Goal: Task Accomplishment & Management: Manage account settings

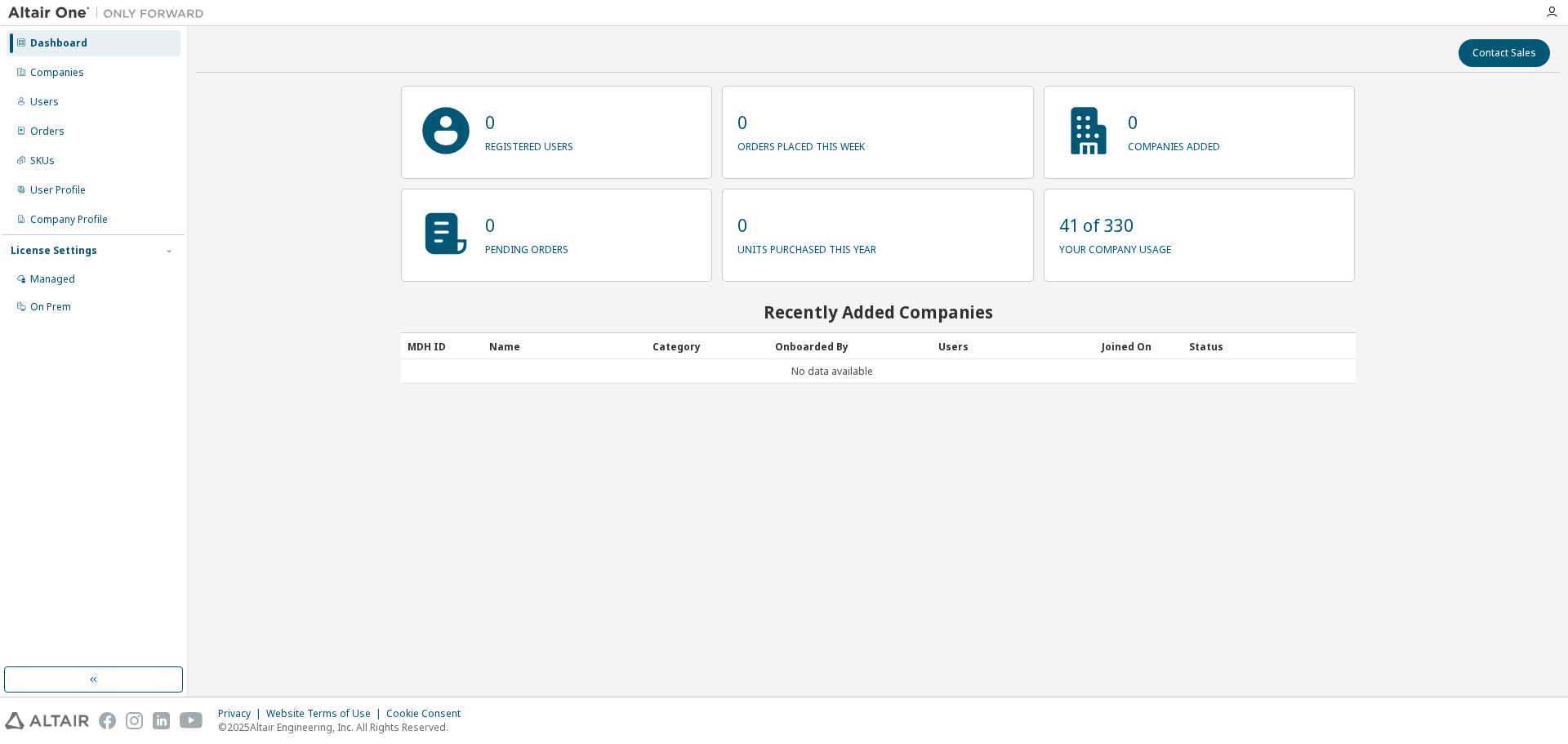
click at [51, 12] on img at bounding box center [109, 13] width 204 height 16
drag, startPoint x: 426, startPoint y: 307, endPoint x: 353, endPoint y: 297, distance: 73.7
click at [422, 307] on h2 "Recently Added Companies" at bounding box center [879, 312] width 955 height 22
drag, startPoint x: 337, startPoint y: 280, endPoint x: 332, endPoint y: 228, distance: 52.2
click at [335, 275] on div "Contact Sales 0 registered users 0 orders placed this week 0 companies added 0 …" at bounding box center [878, 361] width 1364 height 654
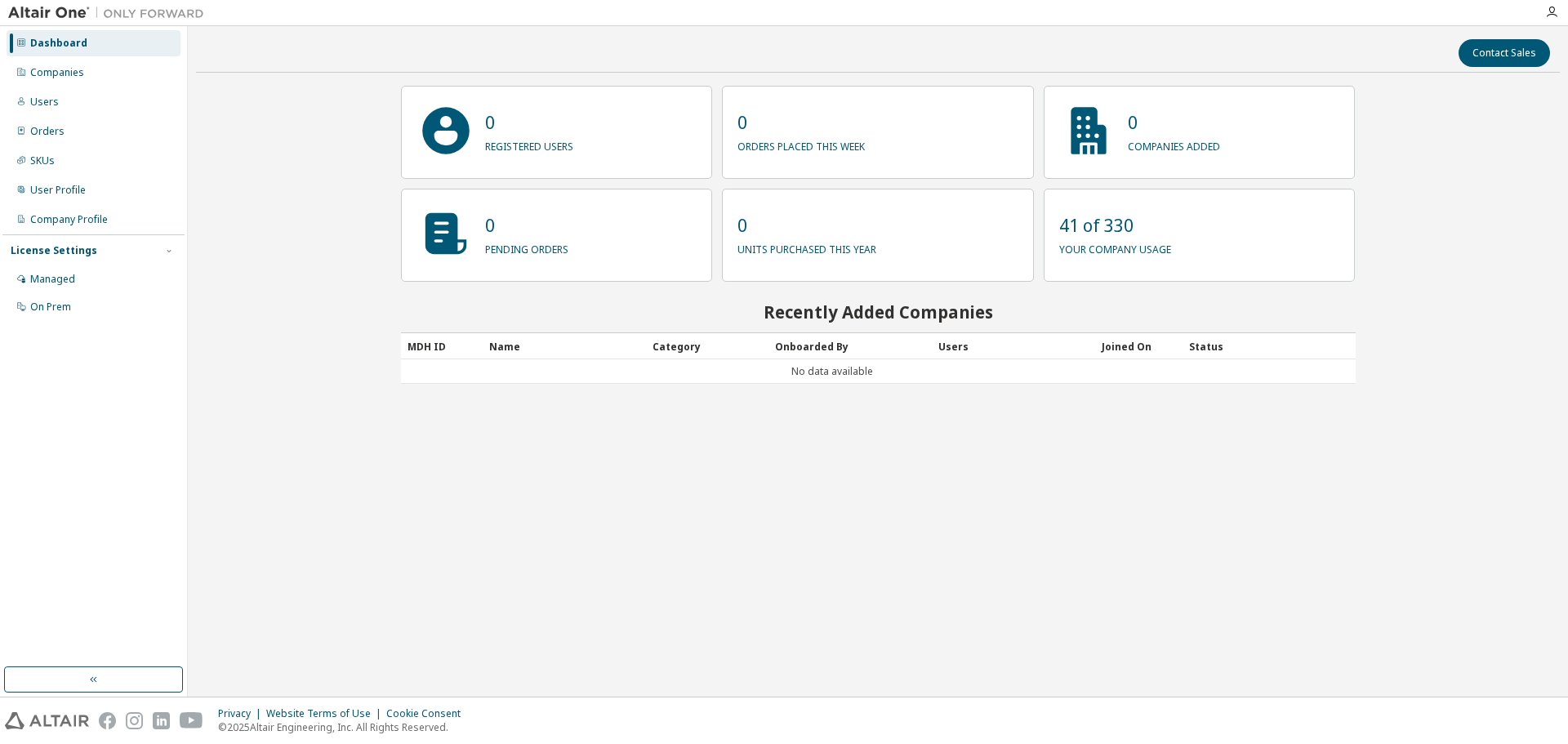
click at [204, 165] on div "Contact Sales 0 registered users 0 orders placed this week 0 companies added 0 …" at bounding box center [878, 361] width 1364 height 654
click at [40, 14] on img at bounding box center [109, 13] width 204 height 16
click at [1549, 16] on icon "button" at bounding box center [1552, 12] width 13 height 13
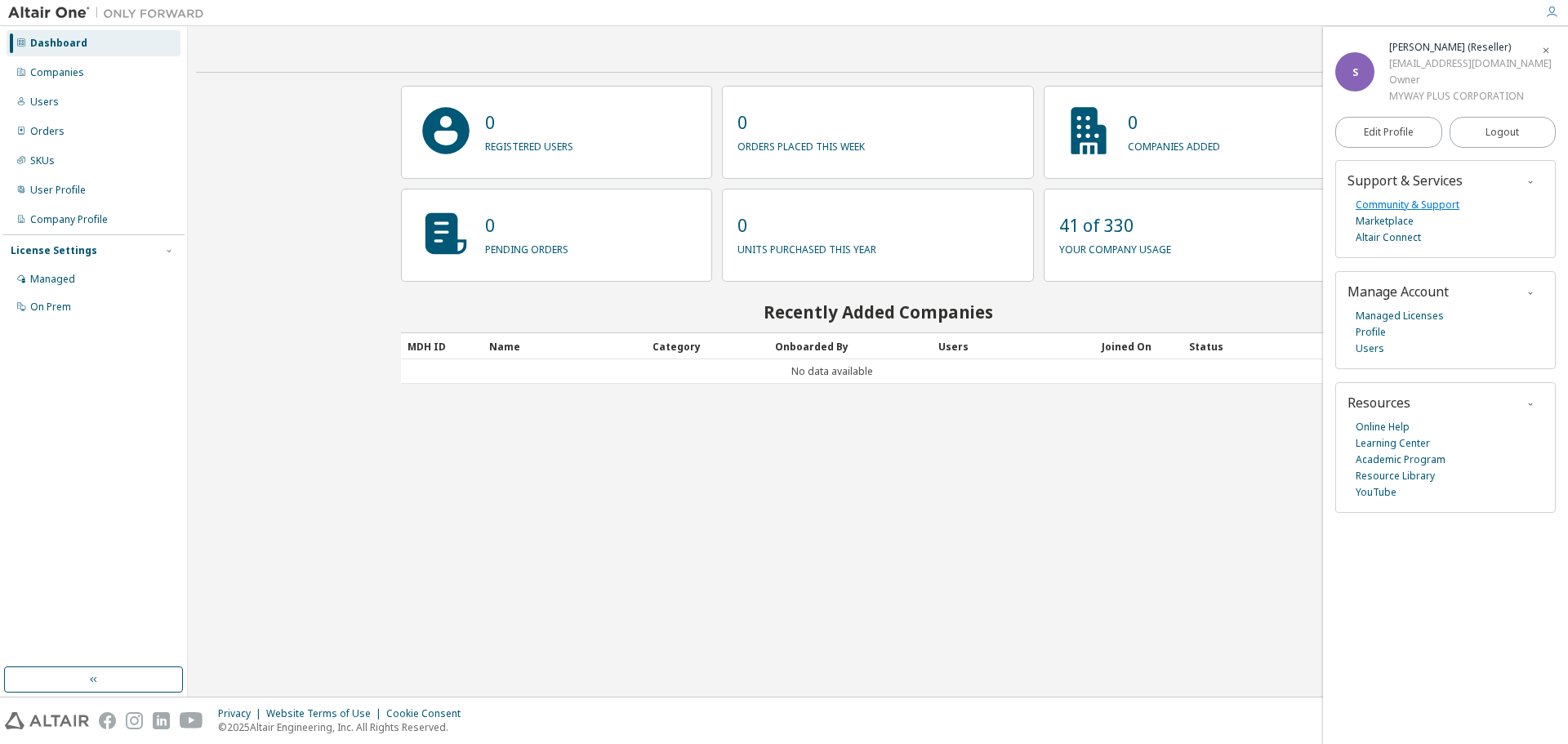
click at [1402, 204] on link "Community & Support" at bounding box center [1408, 205] width 103 height 16
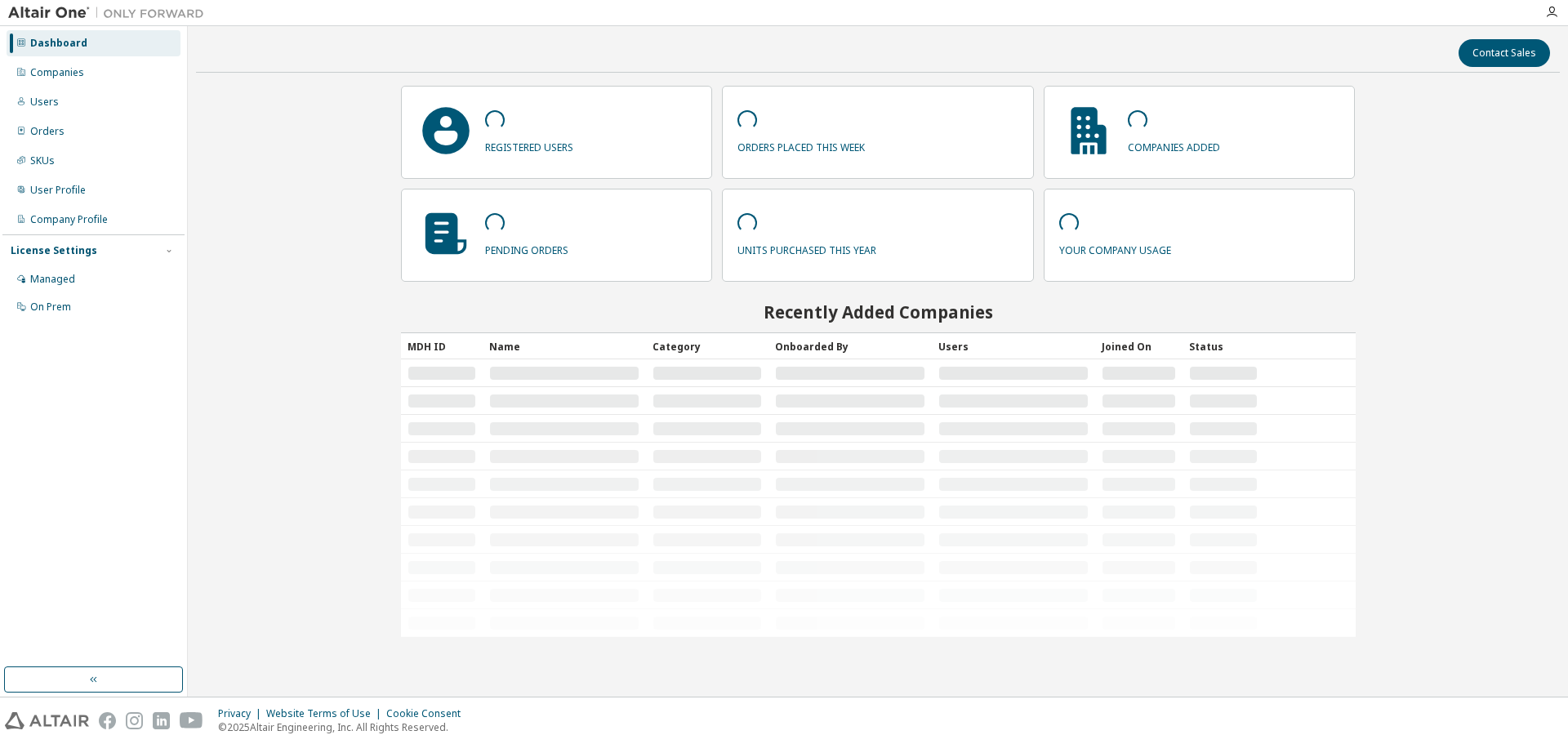
click at [301, 260] on div "Contact Sales registered users orders placed this week companies added pending …" at bounding box center [878, 361] width 1364 height 654
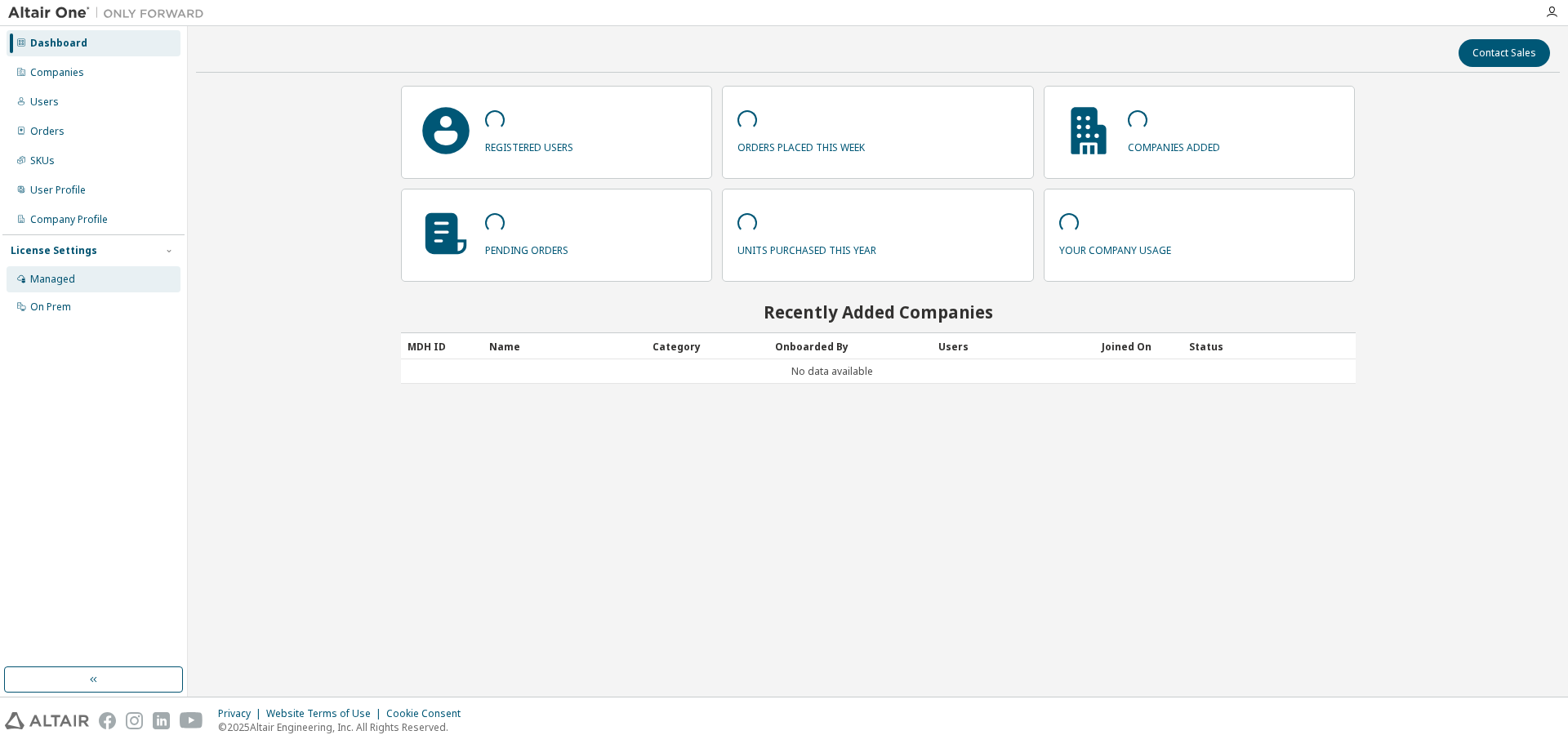
click at [78, 271] on div "Managed" at bounding box center [94, 279] width 174 height 26
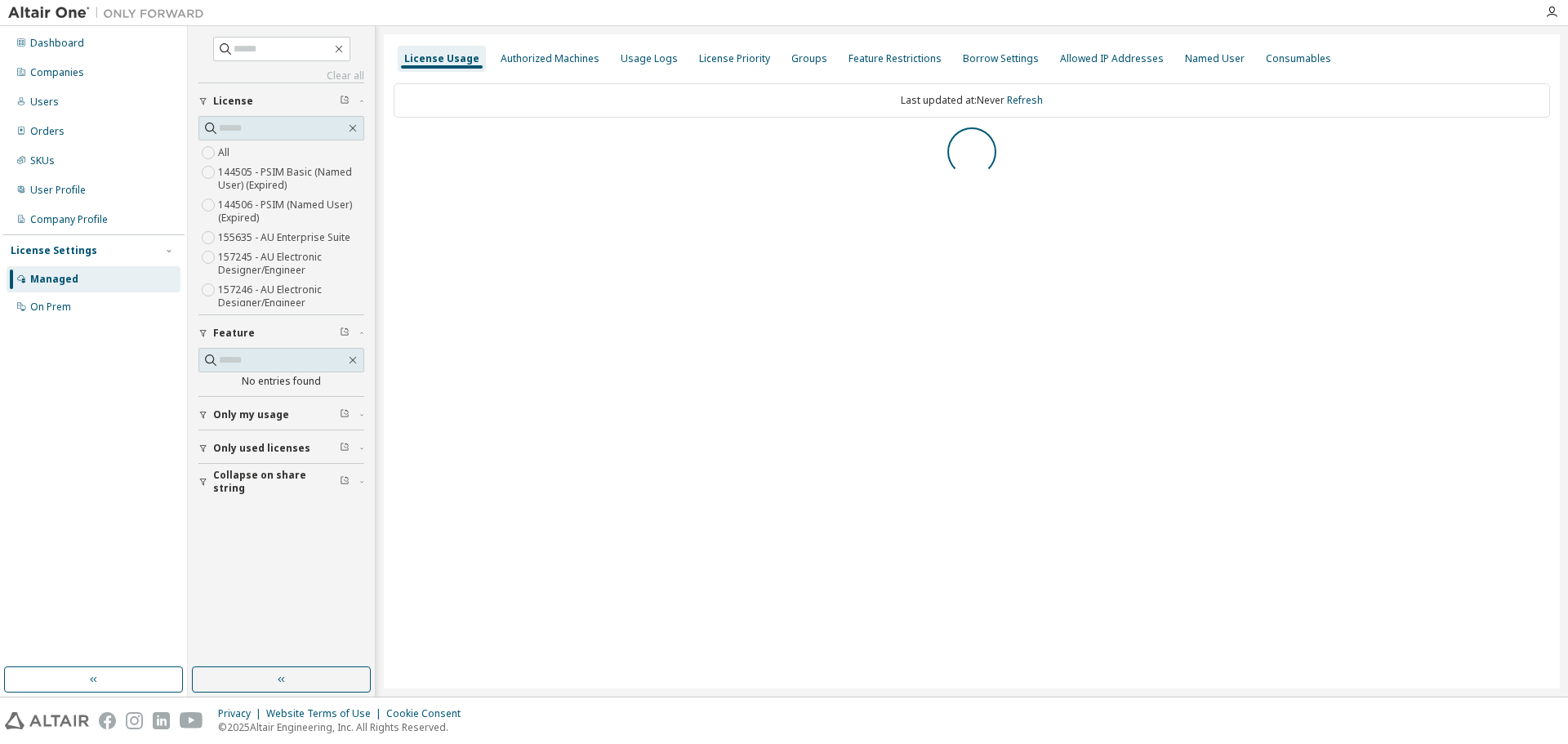
click at [632, 46] on div "Usage Logs" at bounding box center [650, 59] width 71 height 26
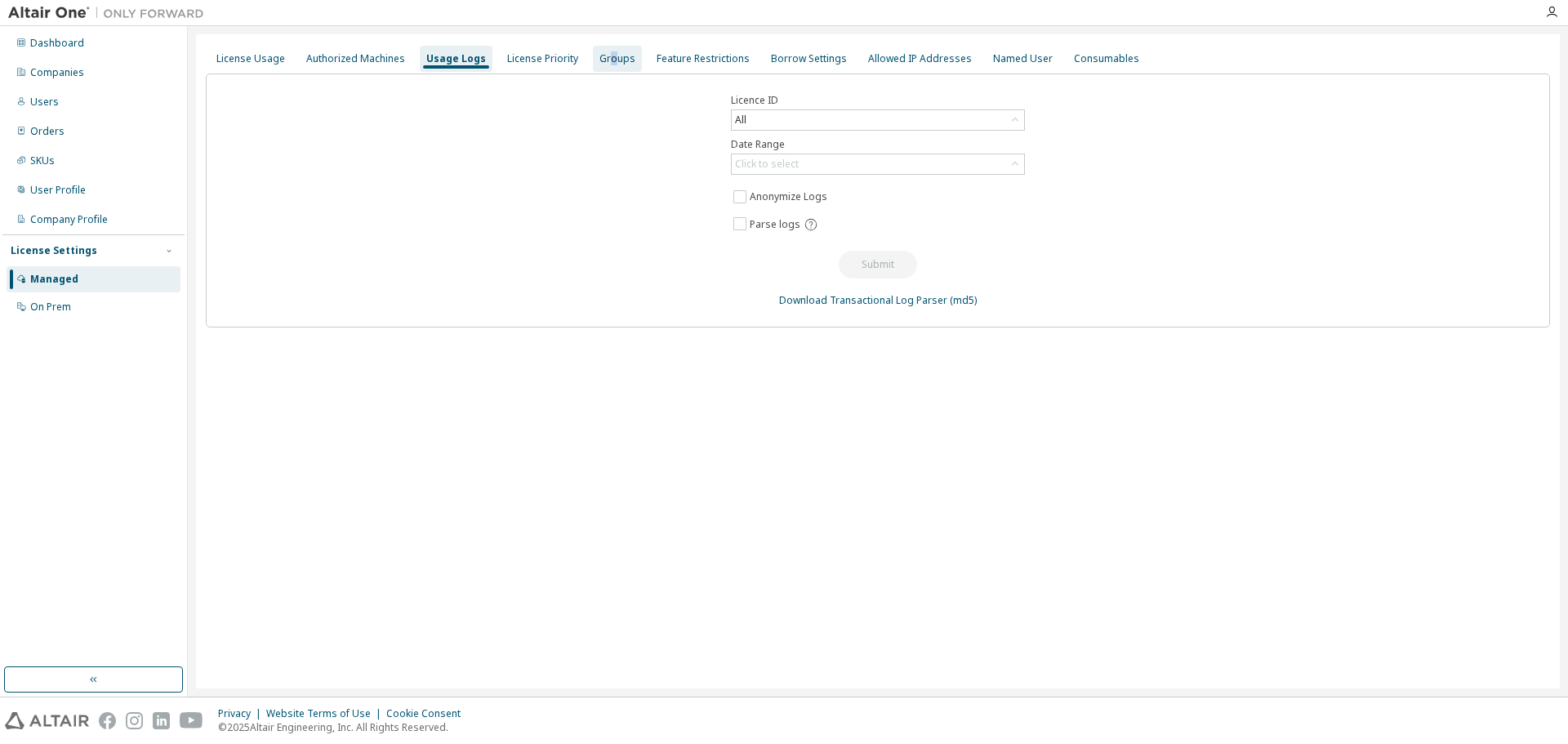
click at [605, 65] on div "Groups" at bounding box center [618, 59] width 36 height 13
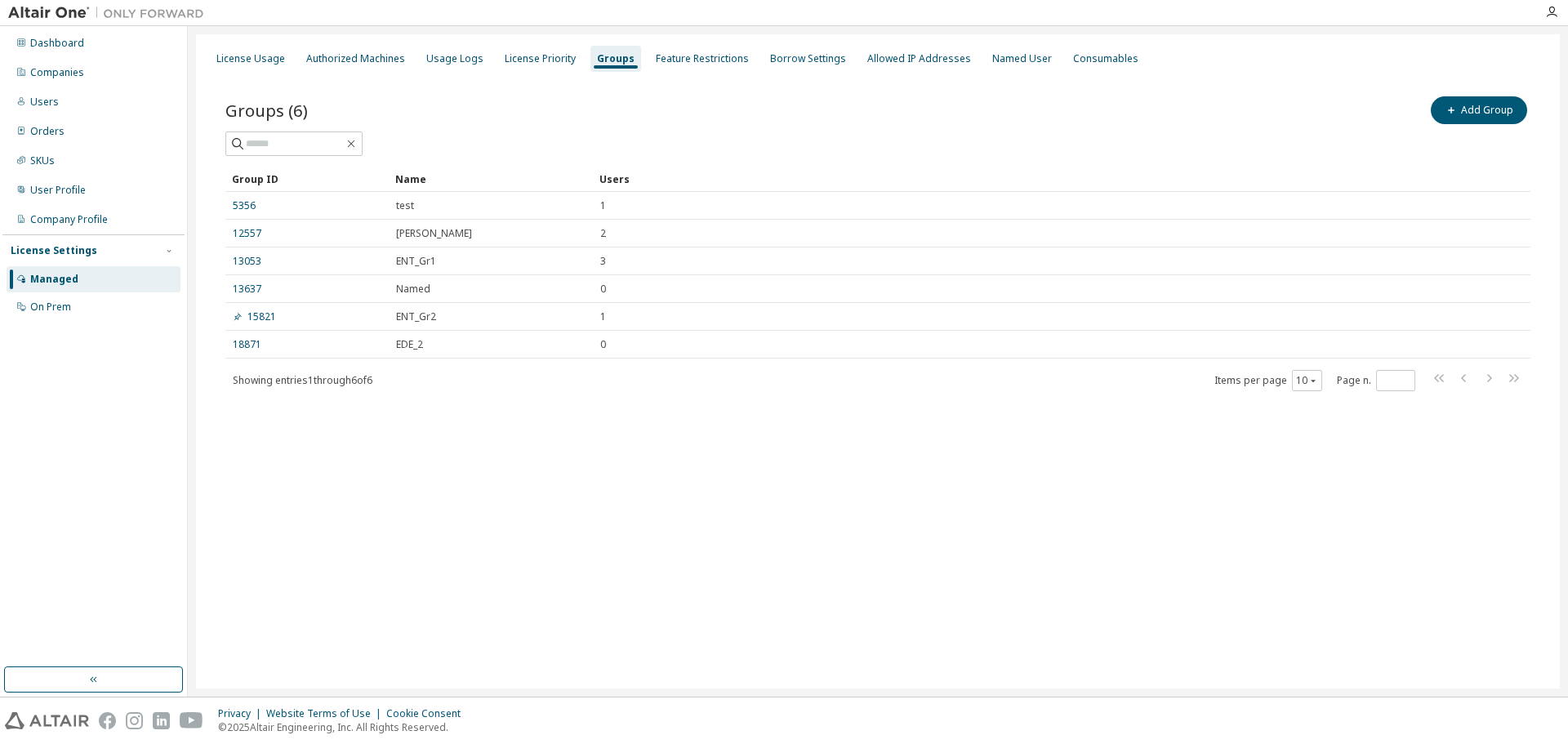
click at [553, 557] on div "License Usage Authorized Machines Usage Logs License Priority Groups Feature Re…" at bounding box center [878, 361] width 1364 height 654
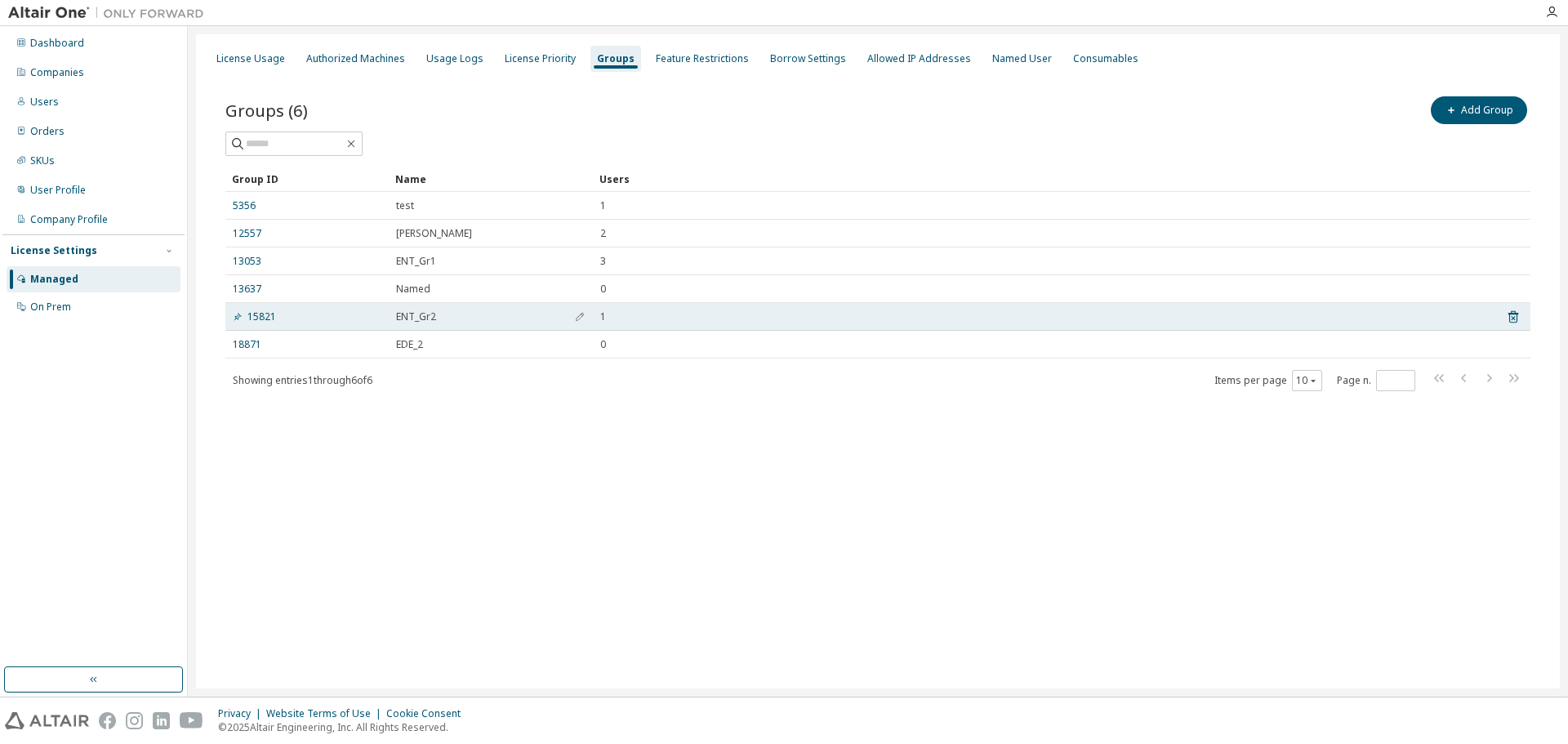
click at [402, 324] on td "ENT_Gr2" at bounding box center [490, 317] width 204 height 28
click at [250, 319] on link "15821" at bounding box center [254, 316] width 43 height 13
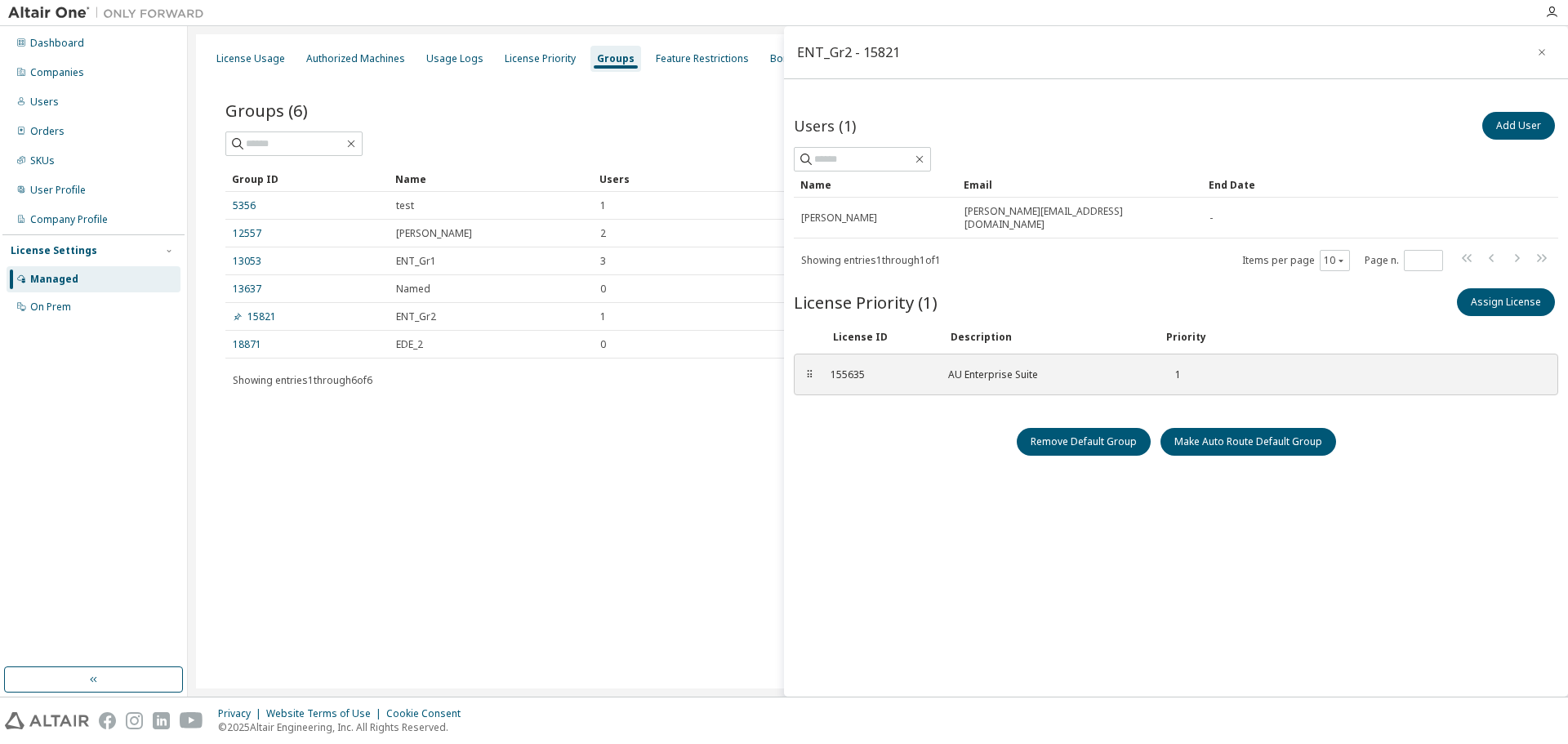
click at [654, 442] on div "License Usage Authorized Machines Usage Logs License Priority Groups Feature Re…" at bounding box center [878, 361] width 1364 height 654
click at [856, 555] on div "Users (1) Add User Clear Load Save Save As Field Operator Value Select filter S…" at bounding box center [1176, 406] width 764 height 595
click at [569, 530] on div "License Usage Authorized Machines Usage Logs License Priority Groups Feature Re…" at bounding box center [878, 361] width 1364 height 654
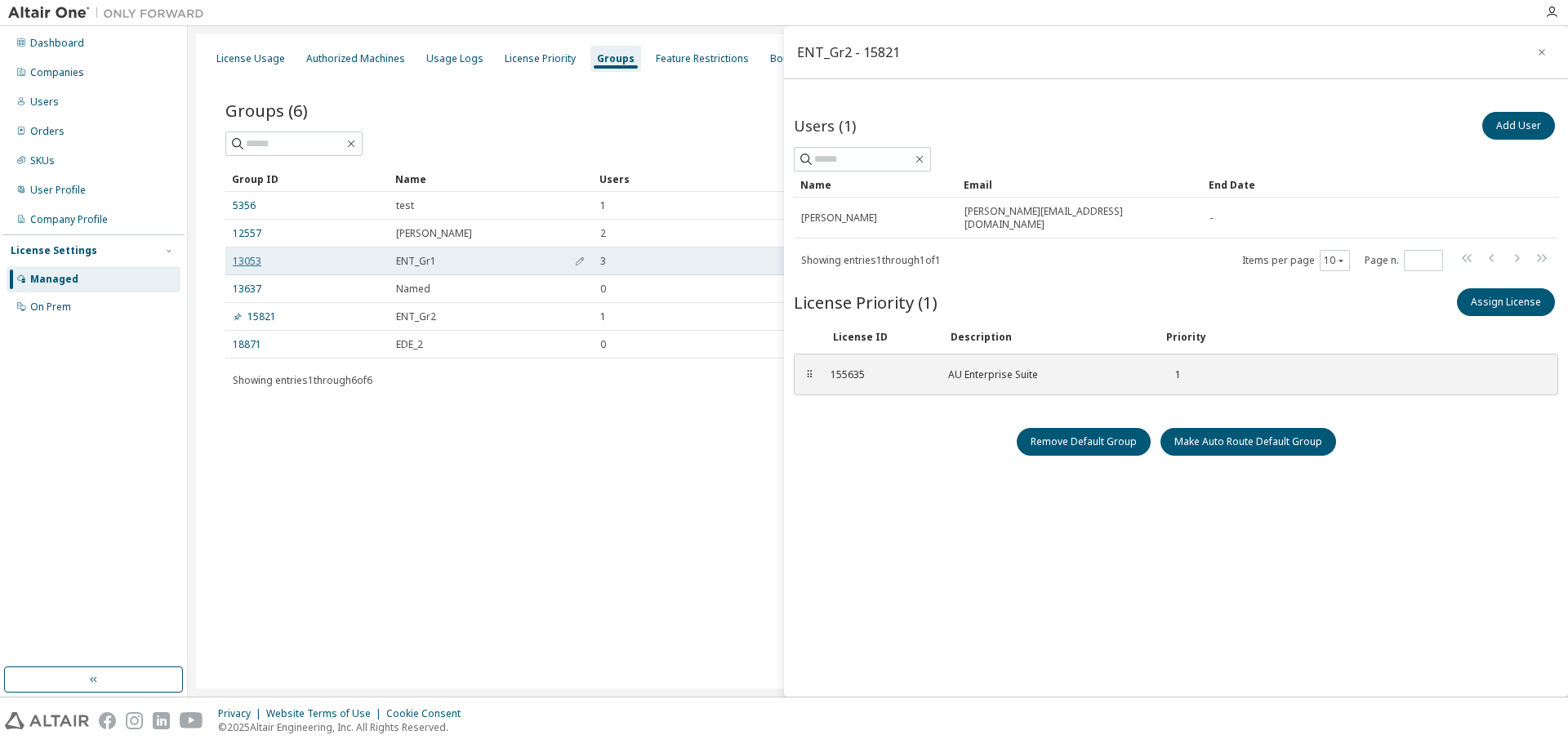
click at [252, 259] on link "13053" at bounding box center [246, 261] width 28 height 13
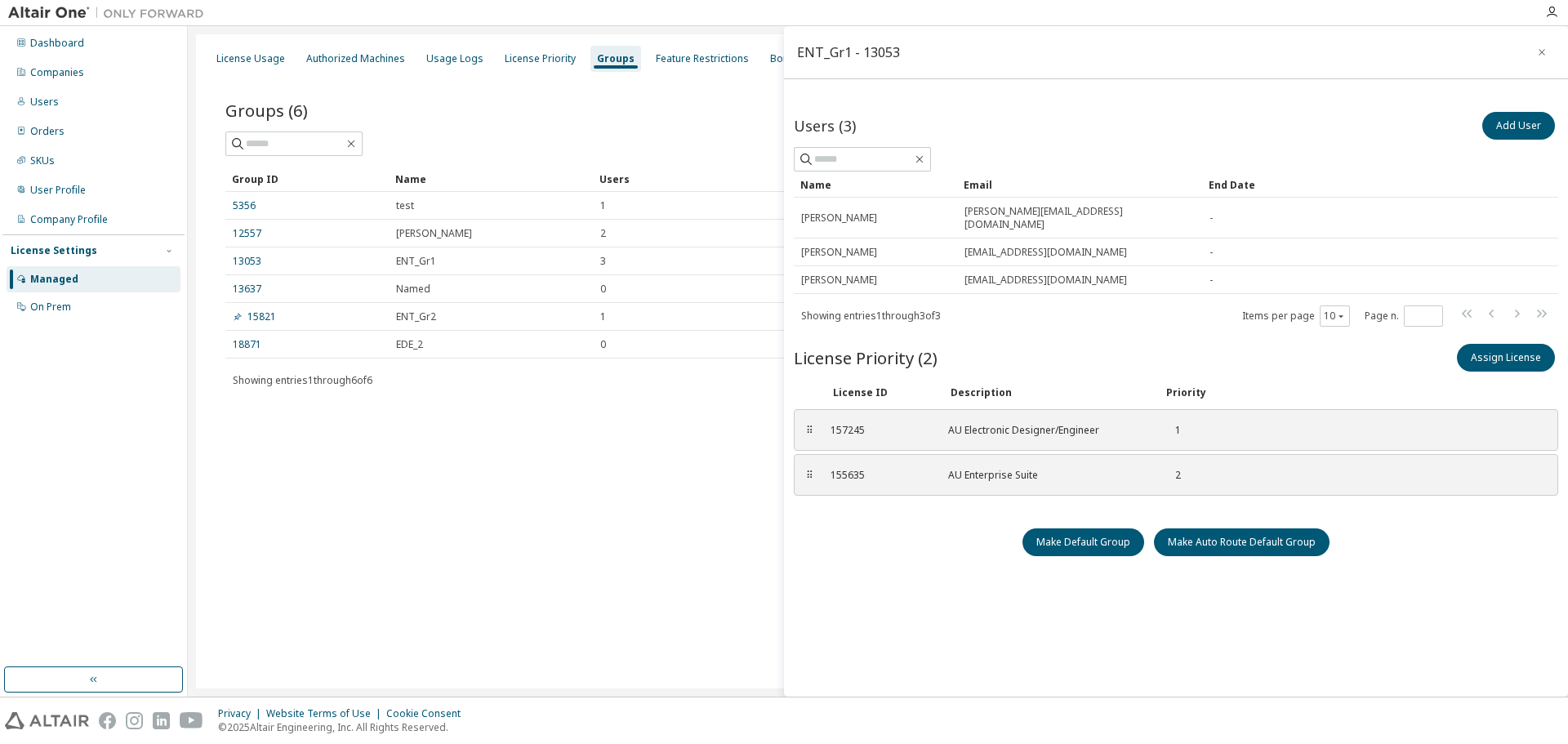
click at [553, 425] on div "Groups (6) Add Group Clear Load Save Save As Field Operator Value Select filter…" at bounding box center [878, 253] width 1345 height 361
click at [1140, 118] on div "Users (3) Add User" at bounding box center [1176, 126] width 764 height 34
click at [1505, 123] on button "Add User" at bounding box center [1519, 126] width 72 height 28
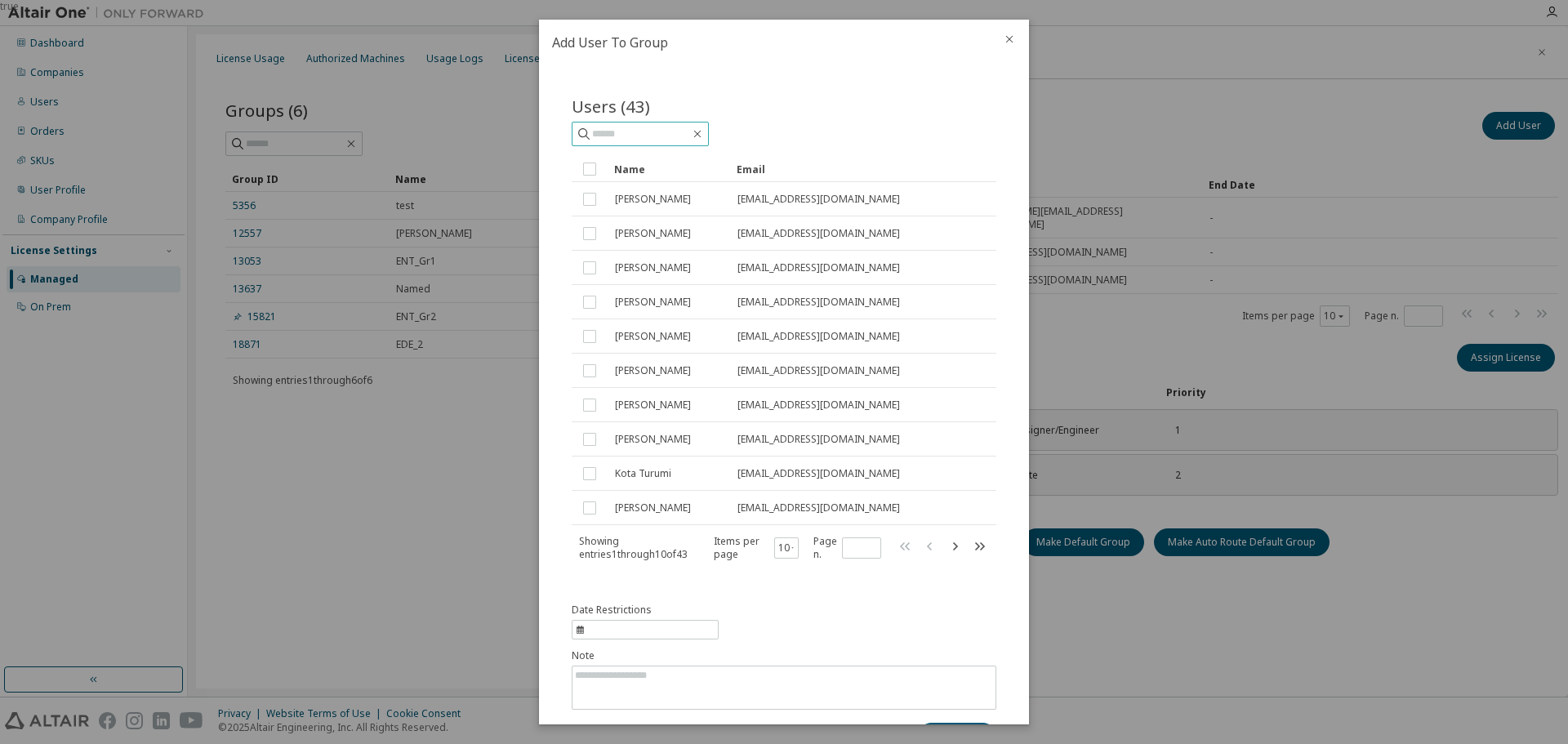
click at [664, 138] on input "text" at bounding box center [641, 133] width 98 height 16
type input "*****"
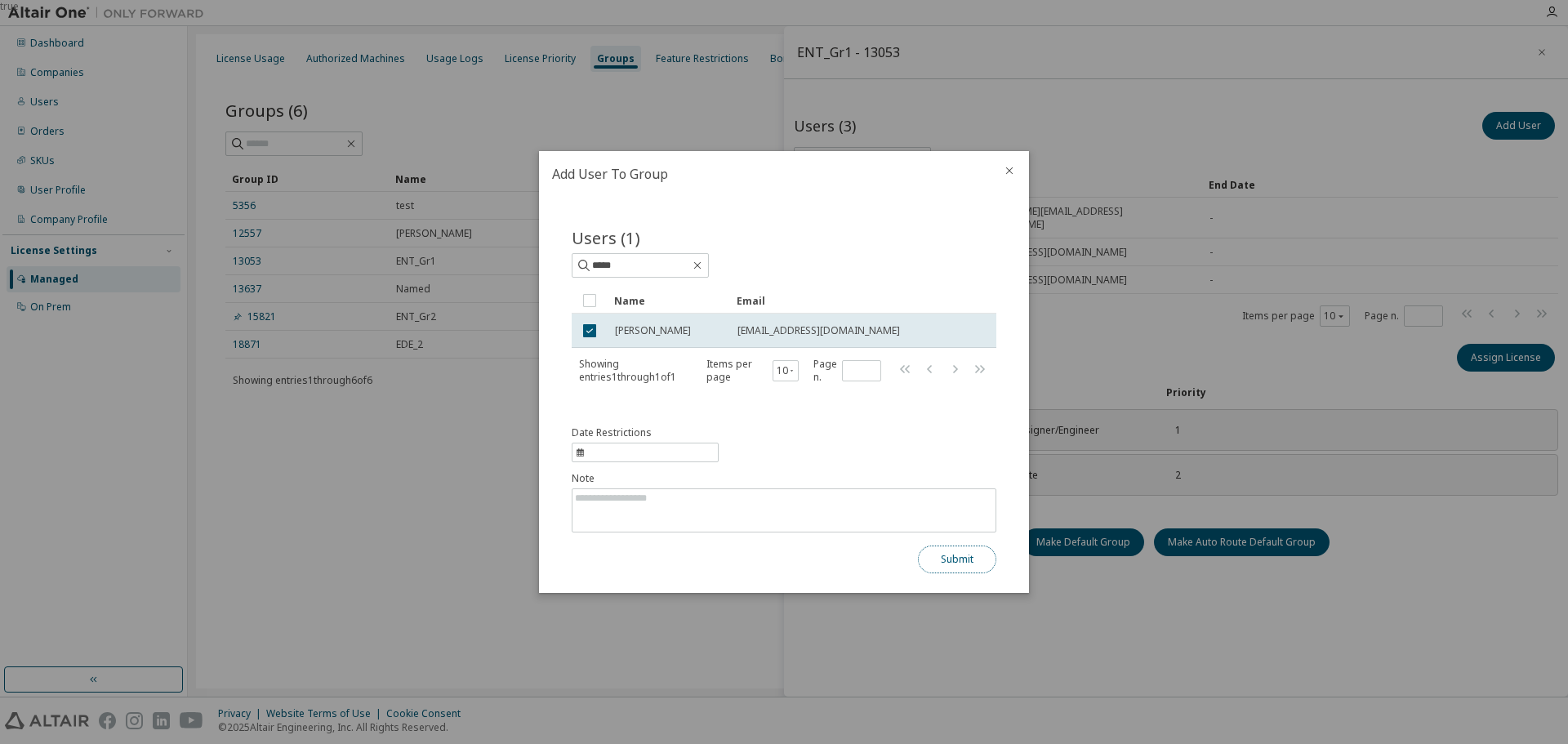
click at [954, 567] on button "Submit" at bounding box center [957, 559] width 78 height 28
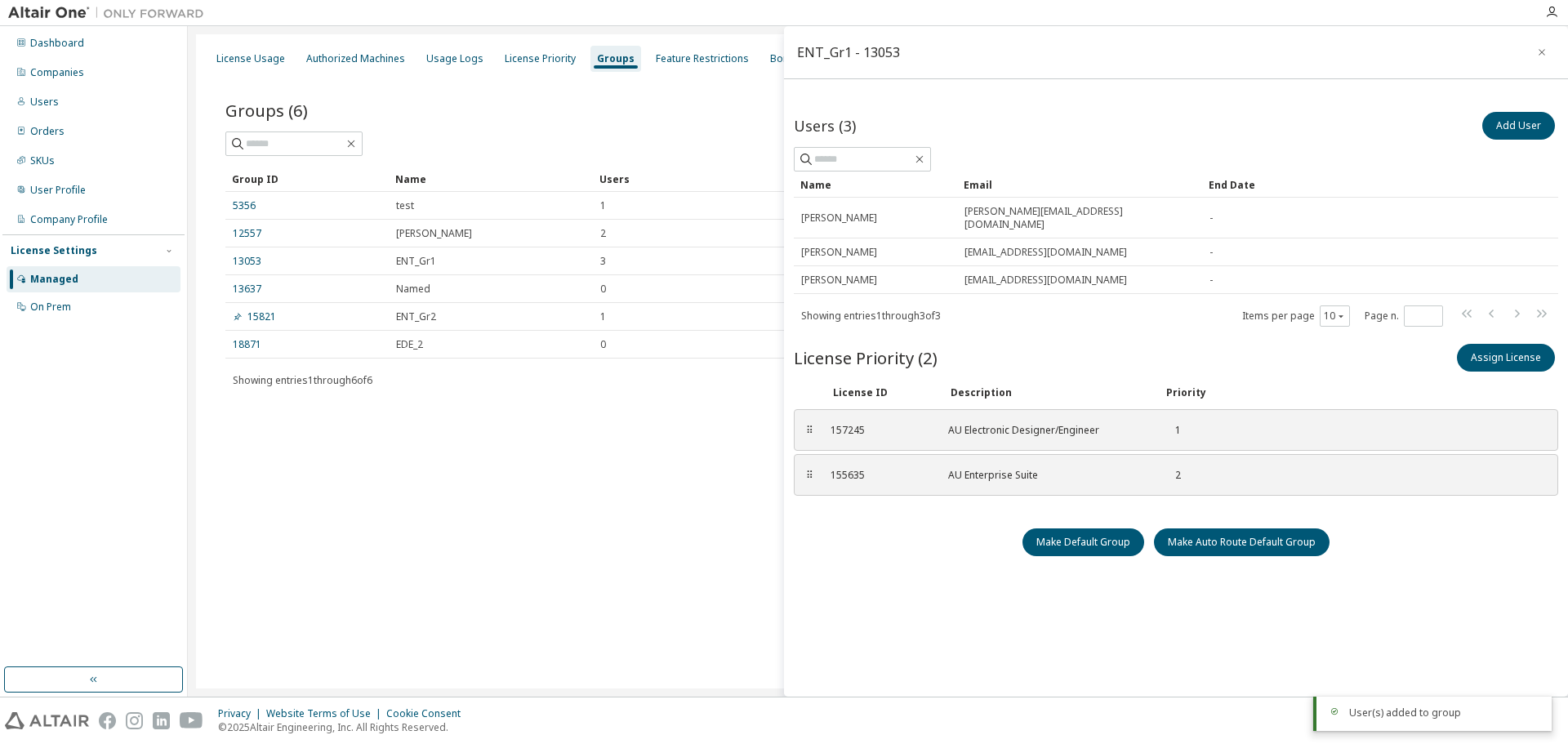
click at [837, 635] on div "Users (3) Add User Clear Load Save Save As Field Operator Value Select filter S…" at bounding box center [1176, 406] width 764 height 595
click at [836, 633] on div "Users (3) Add User Clear Load Save Save As Field Operator Value Select filter S…" at bounding box center [1176, 406] width 764 height 595
click at [1327, 102] on div "Users (3) Add User Clear Load Save Save As Field Operator Value Select filter S…" at bounding box center [1176, 400] width 784 height 608
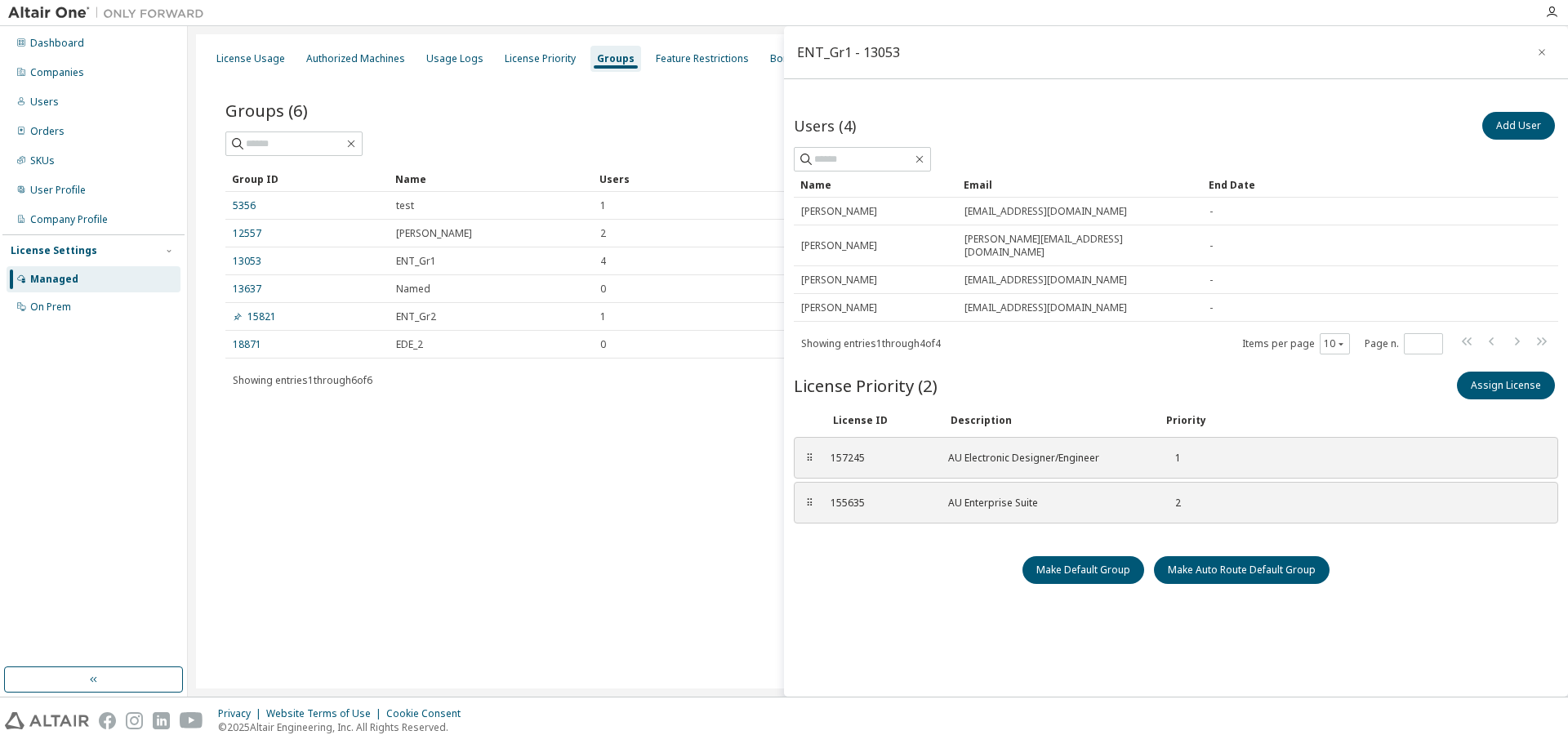
click at [904, 613] on div "Users (4) Add User Clear Load Save Save As Field Operator Value Select filter S…" at bounding box center [1176, 406] width 764 height 595
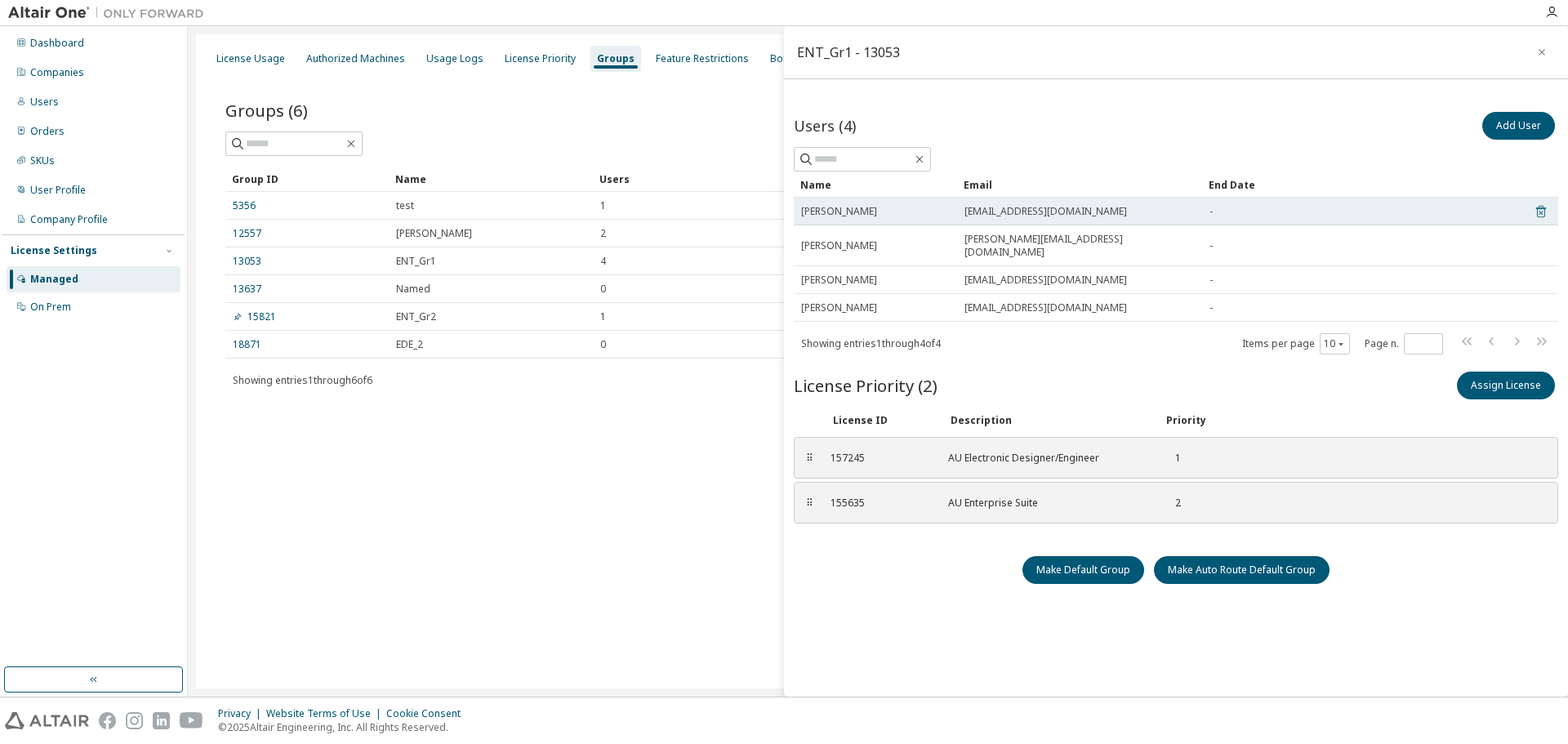
click at [1536, 209] on icon at bounding box center [1540, 212] width 9 height 12
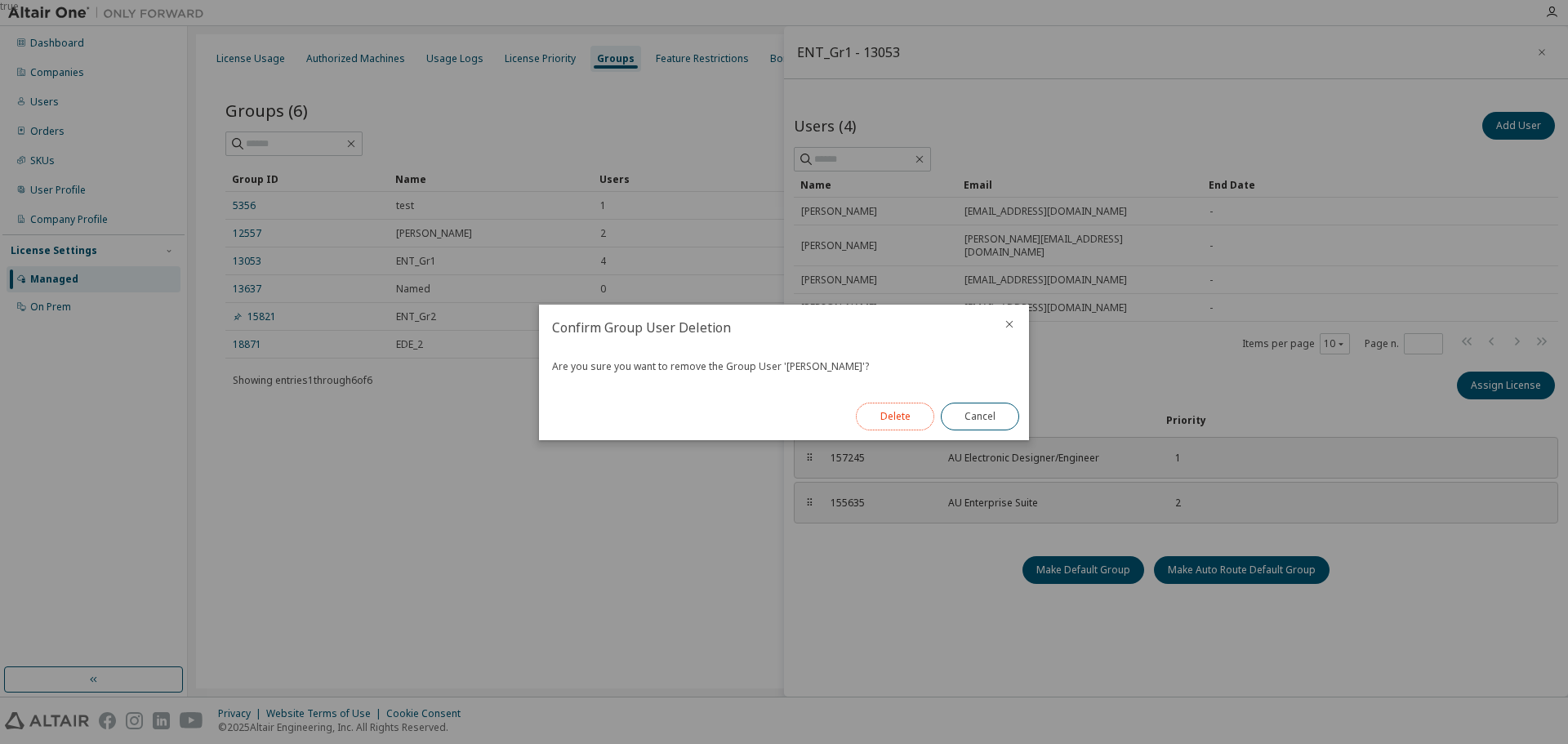
click at [921, 416] on button "Delete" at bounding box center [895, 416] width 78 height 28
click at [1009, 408] on button "Close" at bounding box center [980, 416] width 78 height 28
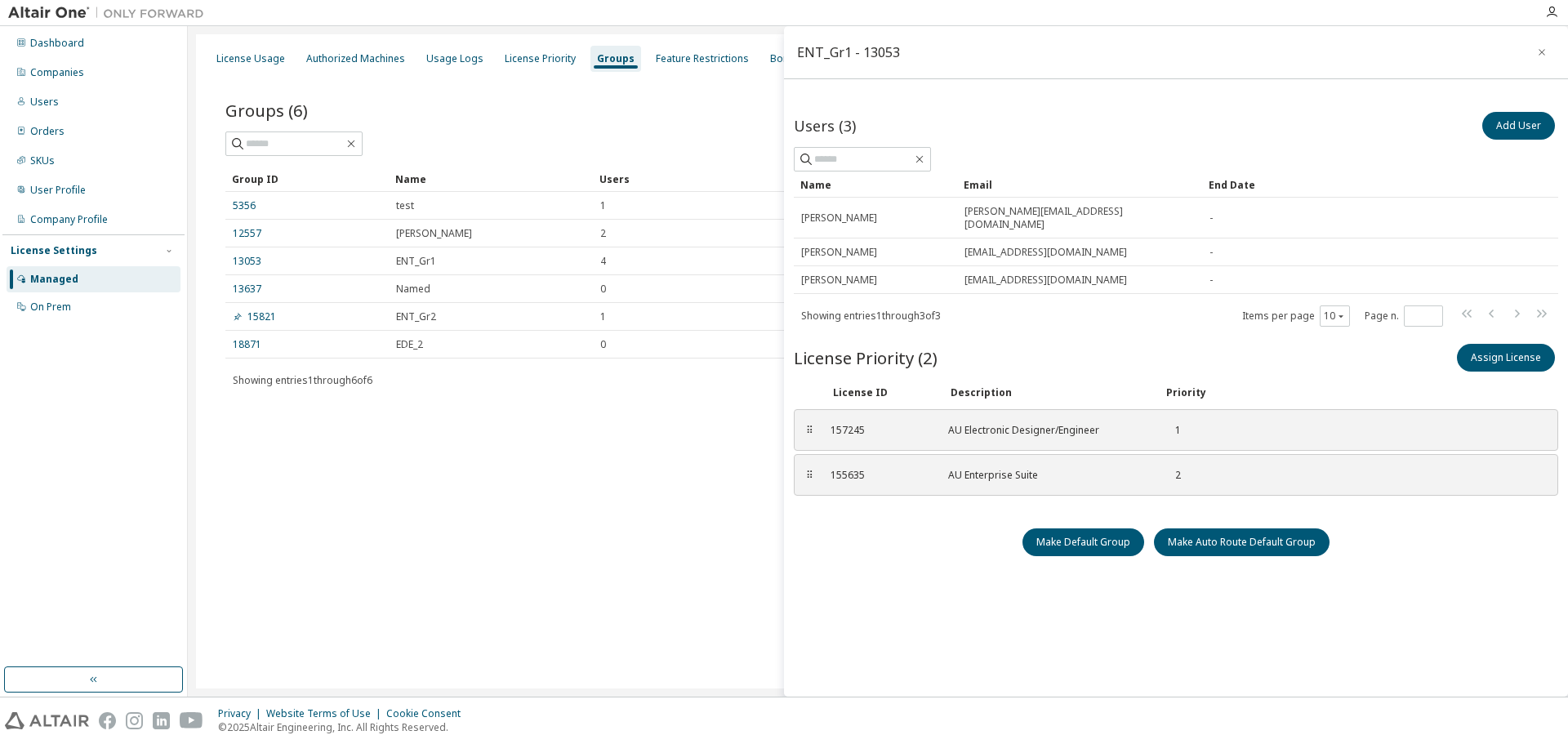
click at [539, 503] on div "License Usage Authorized Machines Usage Logs License Priority Groups Feature Re…" at bounding box center [878, 361] width 1364 height 654
click at [1529, 48] on button "button" at bounding box center [1542, 53] width 26 height 26
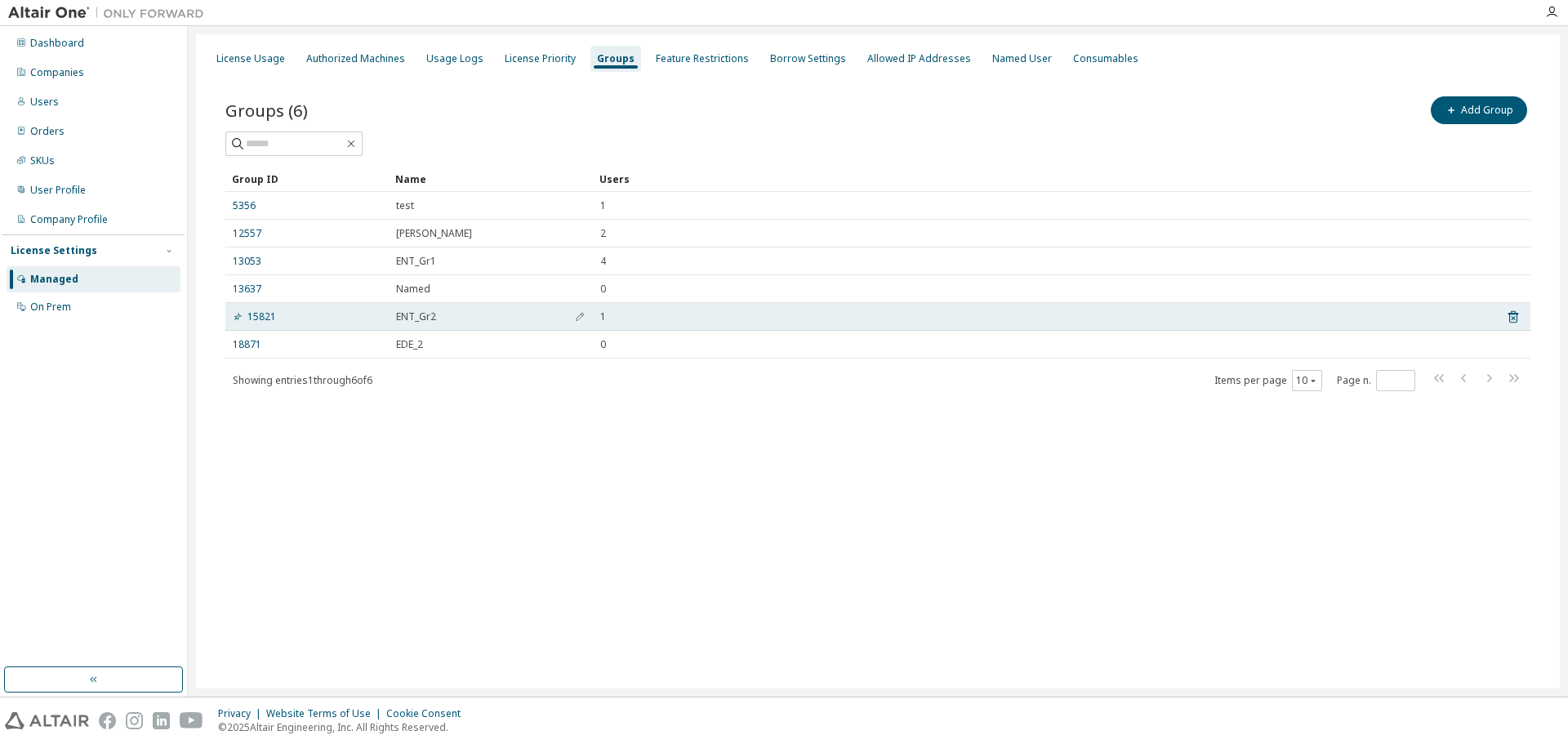
click at [438, 322] on div "ENT_Gr2" at bounding box center [491, 316] width 190 height 13
click at [414, 321] on span "ENT_Gr2" at bounding box center [416, 316] width 40 height 13
click at [276, 317] on div "15821" at bounding box center [307, 316] width 149 height 13
click at [271, 317] on link "15821" at bounding box center [254, 316] width 43 height 13
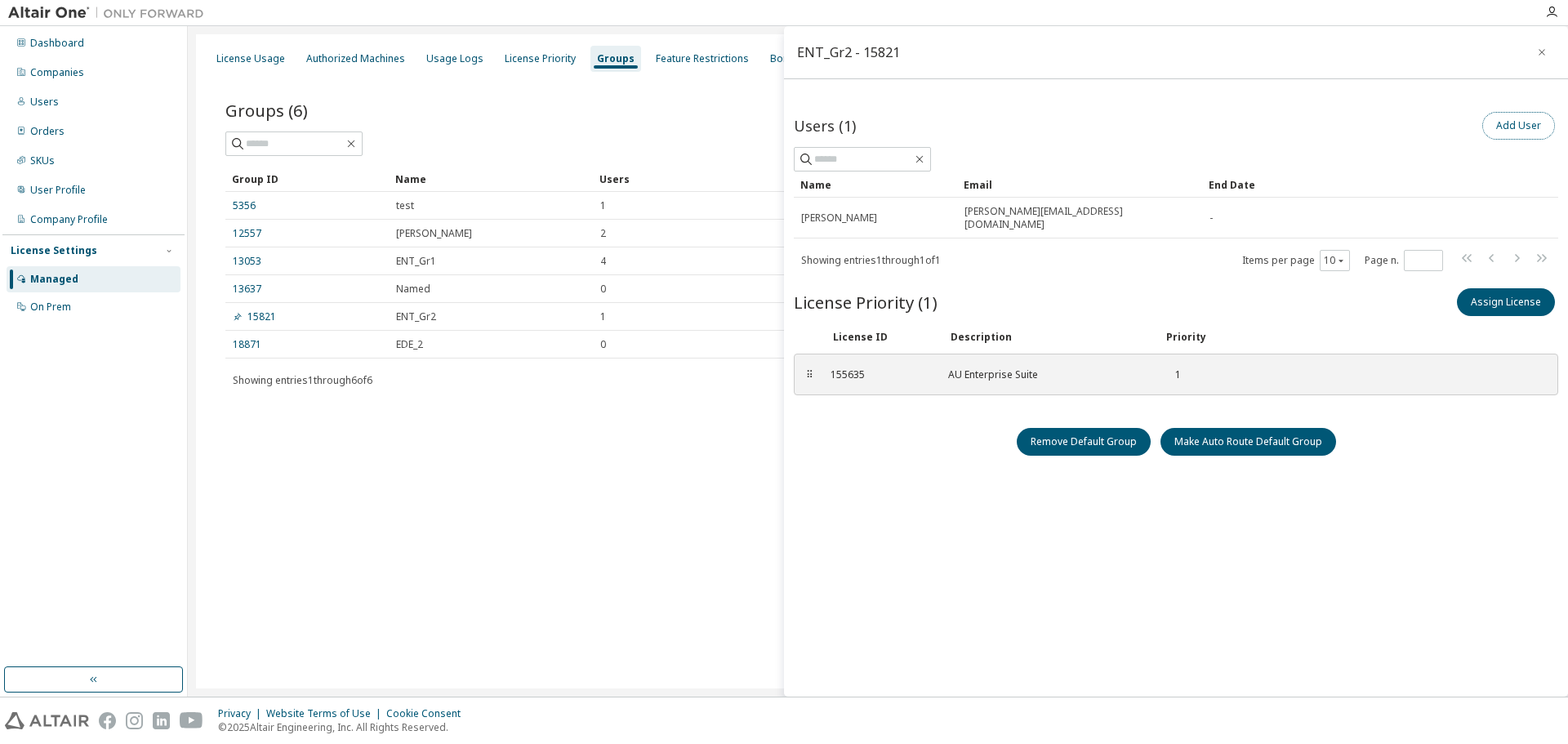
click at [1509, 121] on button "Add User" at bounding box center [1519, 126] width 72 height 28
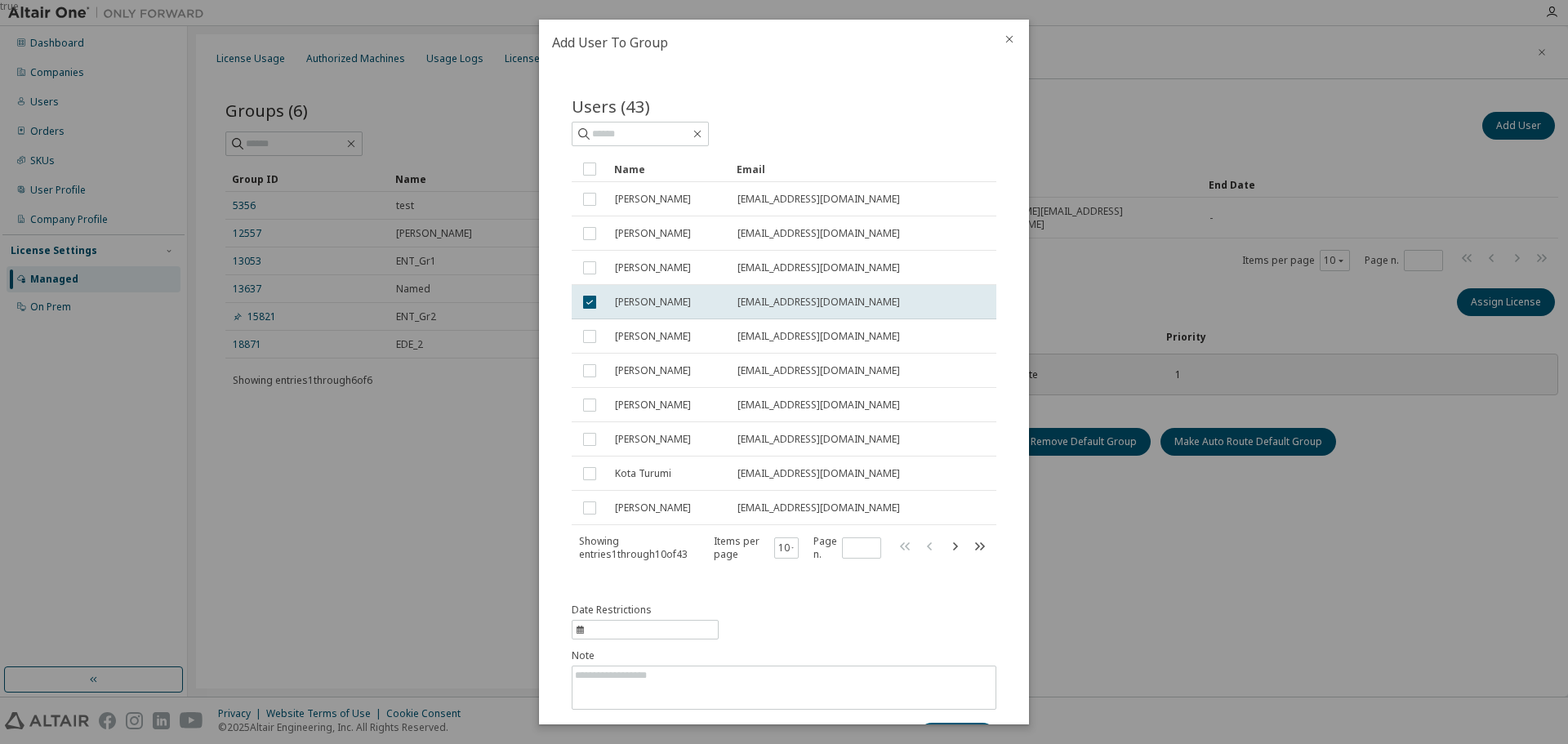
scroll to position [46, 0]
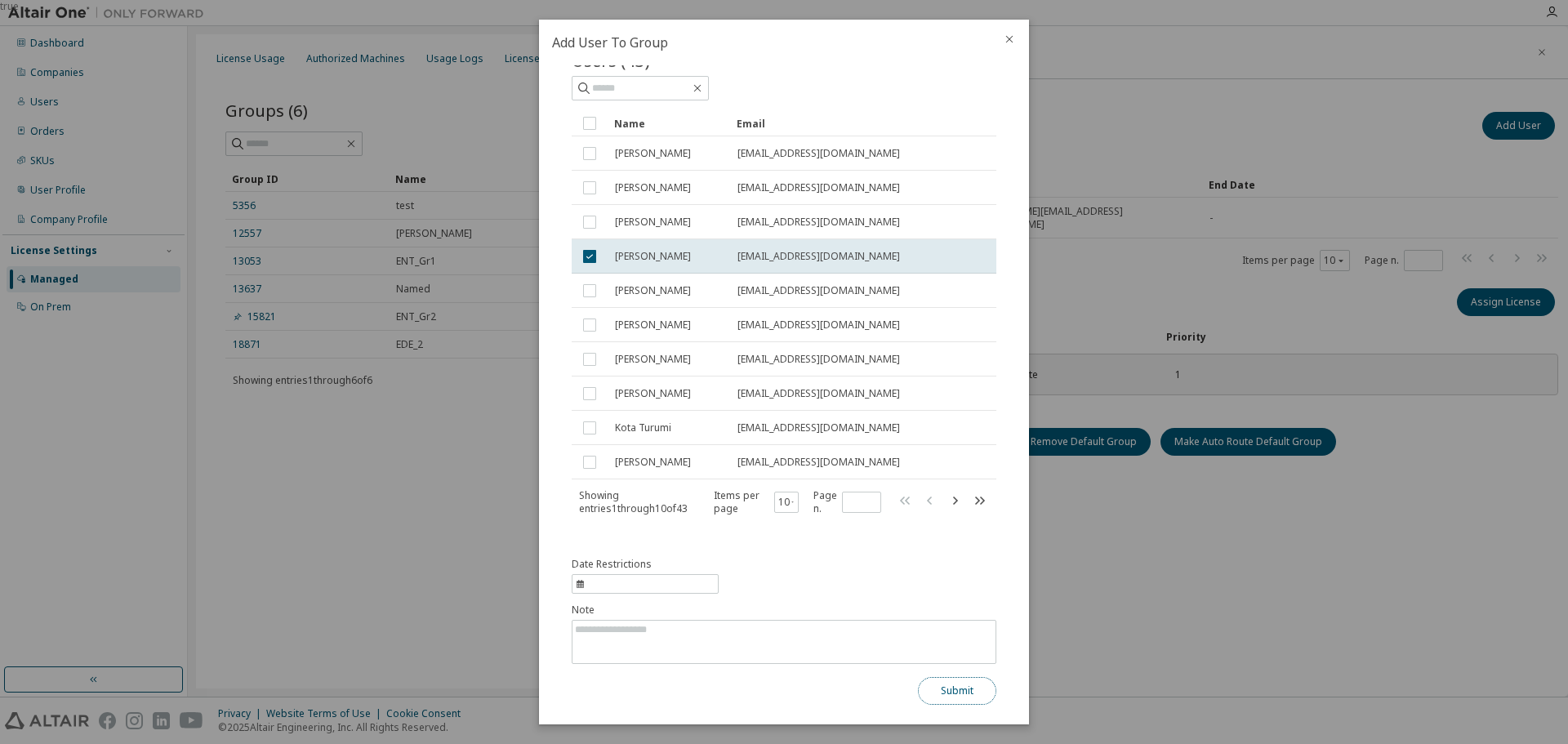
click at [949, 685] on button "Submit" at bounding box center [957, 691] width 78 height 28
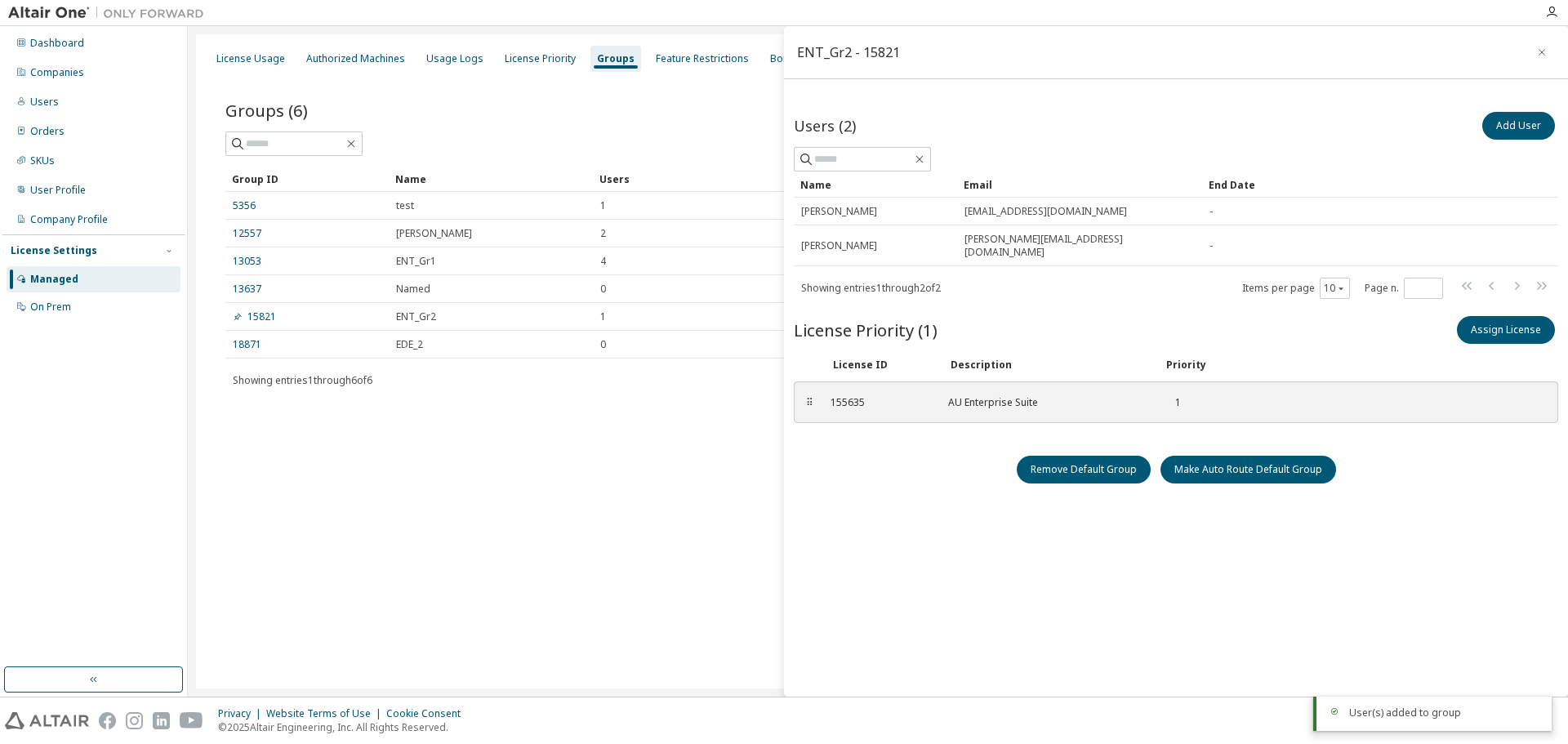
click at [640, 534] on div "License Usage Authorized Machines Usage Logs License Priority Groups Feature Re…" at bounding box center [878, 361] width 1364 height 654
click at [1536, 52] on icon "button" at bounding box center [1541, 52] width 11 height 13
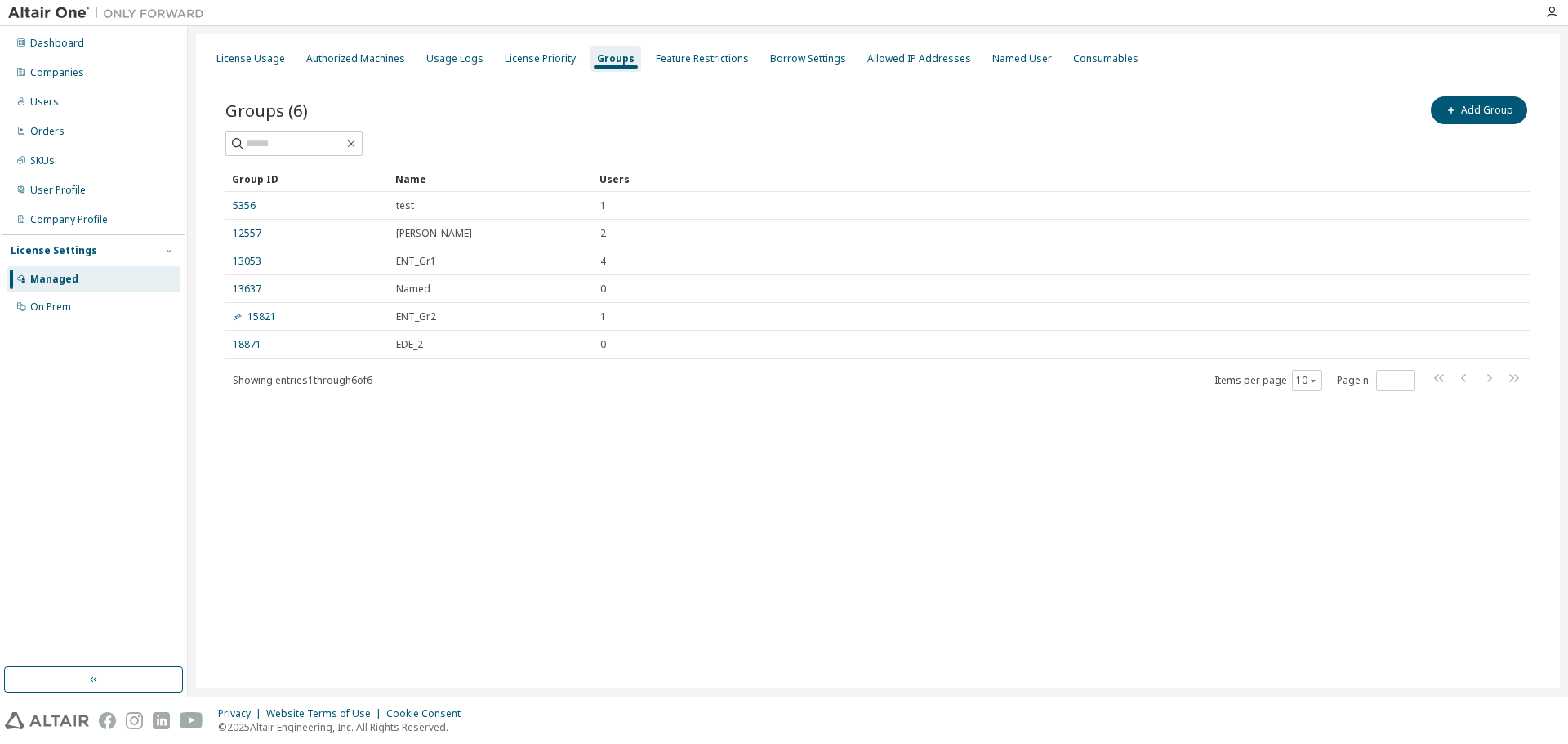
click at [790, 500] on div "License Usage Authorized Machines Usage Logs License Priority Groups Feature Re…" at bounding box center [878, 361] width 1364 height 654
click at [557, 532] on div "License Usage Authorized Machines Usage Logs License Priority Groups Feature Re…" at bounding box center [878, 361] width 1364 height 654
